Goal: Task Accomplishment & Management: Manage account settings

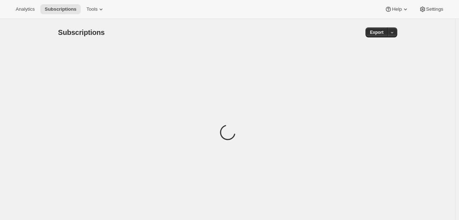
scroll to position [22, 0]
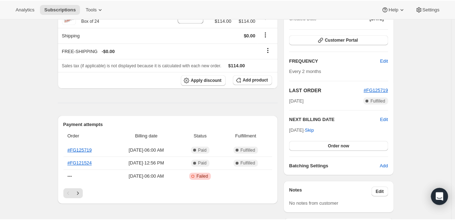
scroll to position [81, 0]
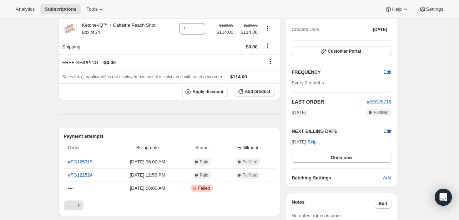
click at [388, 133] on span "Edit" at bounding box center [387, 131] width 8 height 7
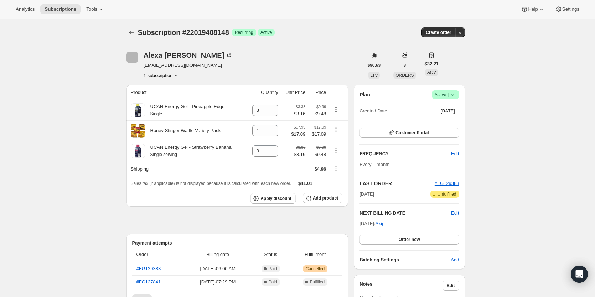
click at [454, 95] on icon at bounding box center [452, 95] width 3 height 2
click at [444, 120] on span "Cancel subscription" at bounding box center [448, 120] width 40 height 5
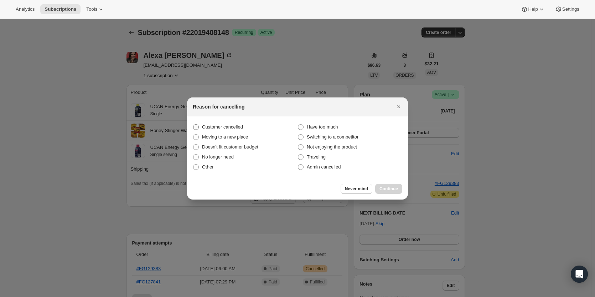
click at [240, 128] on span "Customer cancelled" at bounding box center [222, 126] width 41 height 5
click at [194, 124] on input "Customer cancelled" at bounding box center [193, 124] width 0 height 0
radio input "true"
click at [384, 192] on button "Continue" at bounding box center [388, 189] width 27 height 10
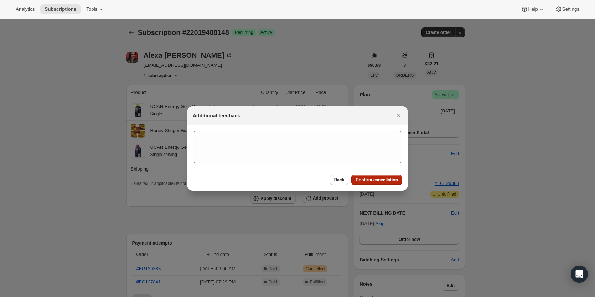
click at [372, 179] on span "Confirm cancellation" at bounding box center [377, 180] width 42 height 6
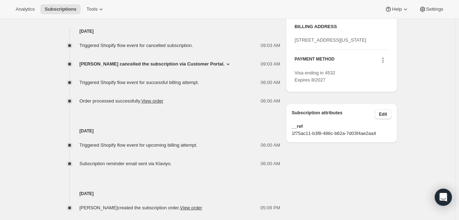
scroll to position [307, 0]
